Goal: Obtain resource: Download file/media

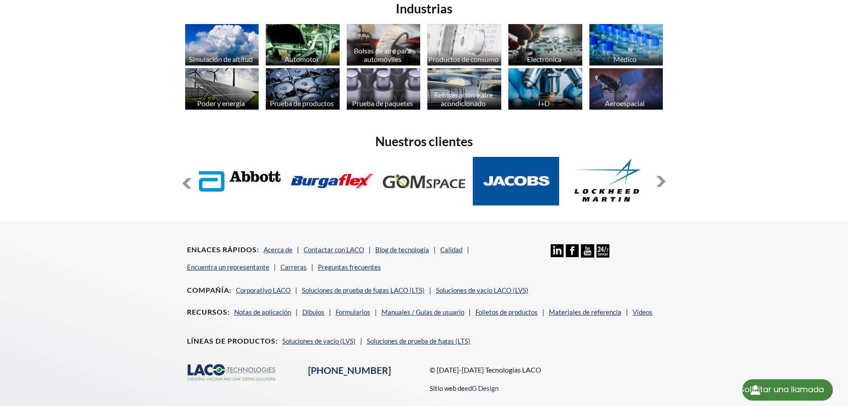
scroll to position [748, 0]
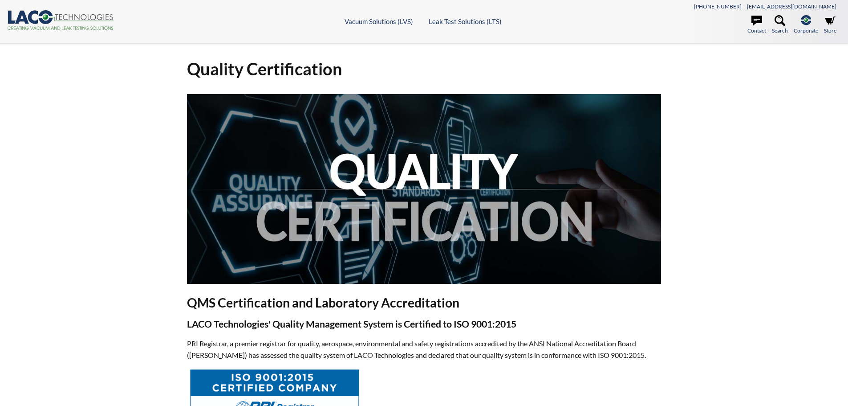
select select "Widget de traducción de idiomas"
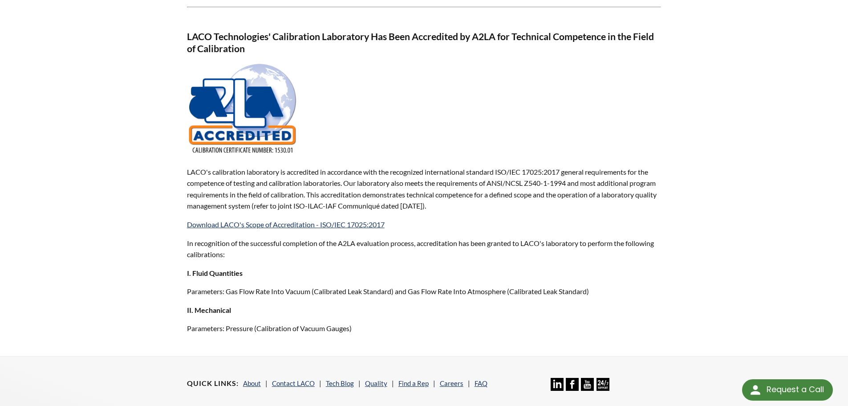
scroll to position [624, 0]
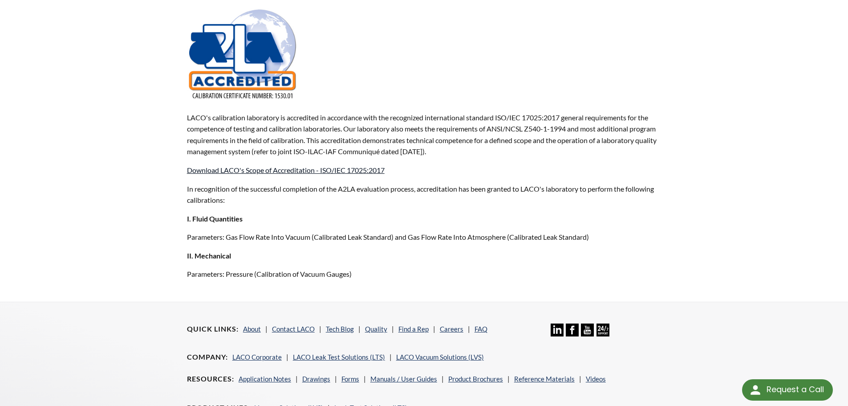
click at [322, 171] on link "Download LACO's Scope of Accreditation - ISO/IEC 17025:2017" at bounding box center [286, 170] width 198 height 8
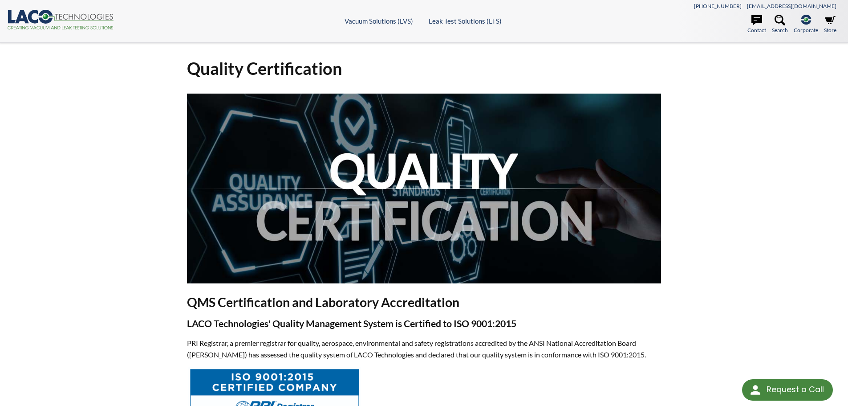
scroll to position [0, 0]
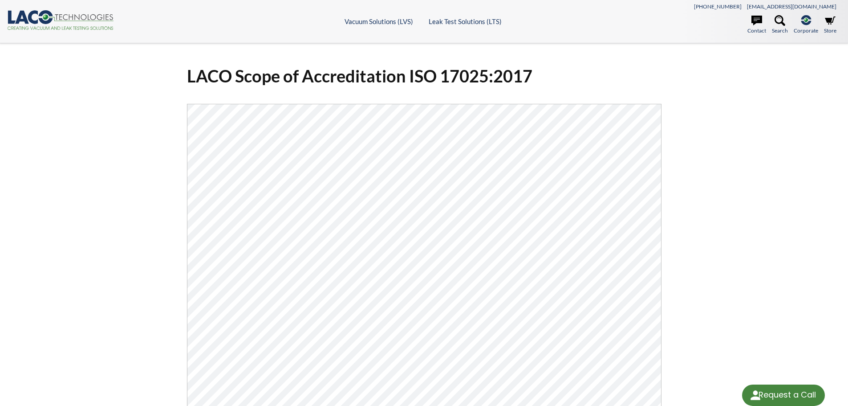
select select "Widget de traducción de idiomas"
drag, startPoint x: 725, startPoint y: 194, endPoint x: 671, endPoint y: 170, distance: 58.6
click at [724, 195] on div "LACO Scope of Accreditation ISO 17025:2017 Click Here To Download" at bounding box center [424, 290] width 848 height 495
drag, startPoint x: 121, startPoint y: 21, endPoint x: 35, endPoint y: 12, distance: 86.4
click at [35, 12] on div ".cls-1{fill:#193661;}.cls-2{fill:#58595b;}.cls-3{fill:url(#radial-gradient);}.c…" at bounding box center [111, 21] width 208 height 22
